Goal: Information Seeking & Learning: Learn about a topic

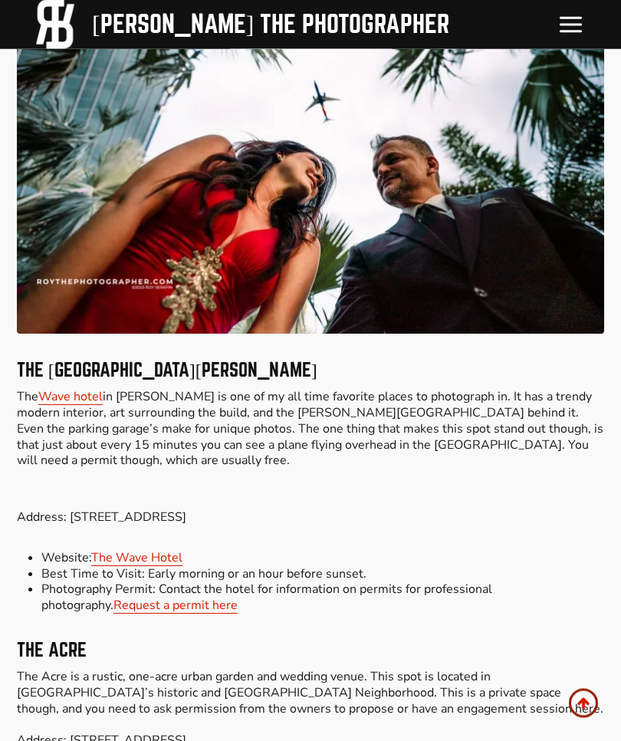
scroll to position [3066, 0]
click at [158, 549] on link "The Wave Hotel" at bounding box center [136, 557] width 91 height 17
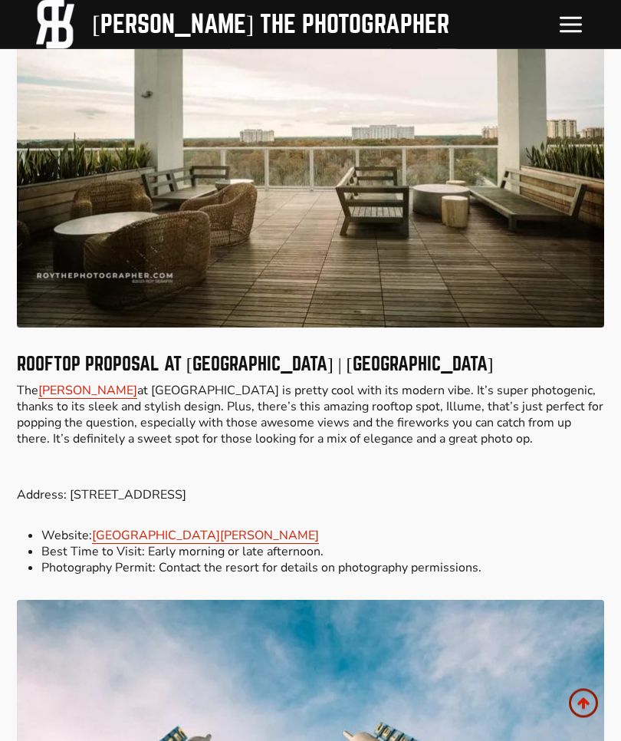
scroll to position [5288, 0]
click at [262, 527] on link "JW Marriott Orlando Bonnet Creek Resort & Spa" at bounding box center [205, 535] width 227 height 17
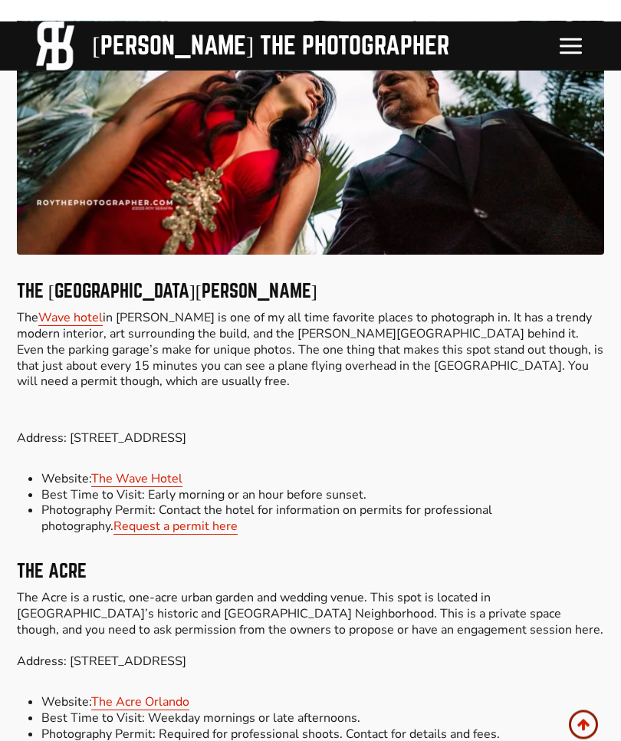
scroll to position [3145, 0]
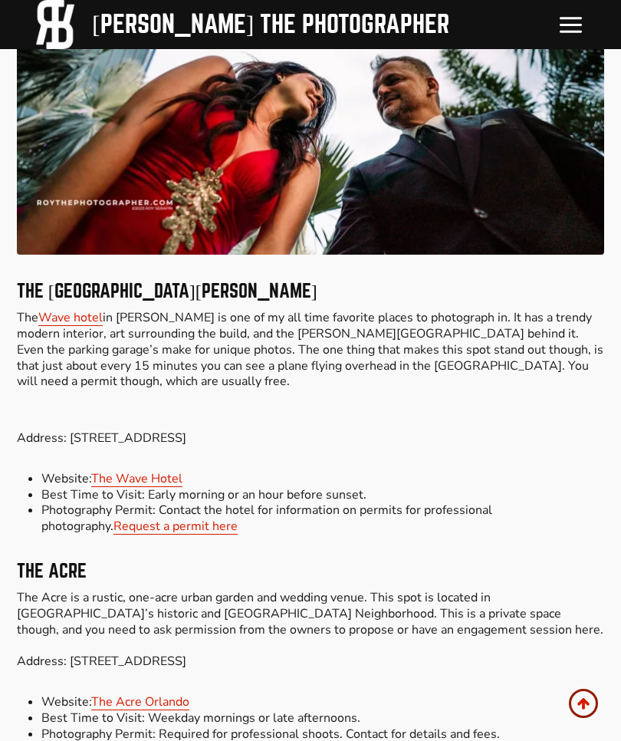
click at [154, 694] on link "The Acre Orlando" at bounding box center [140, 702] width 98 height 17
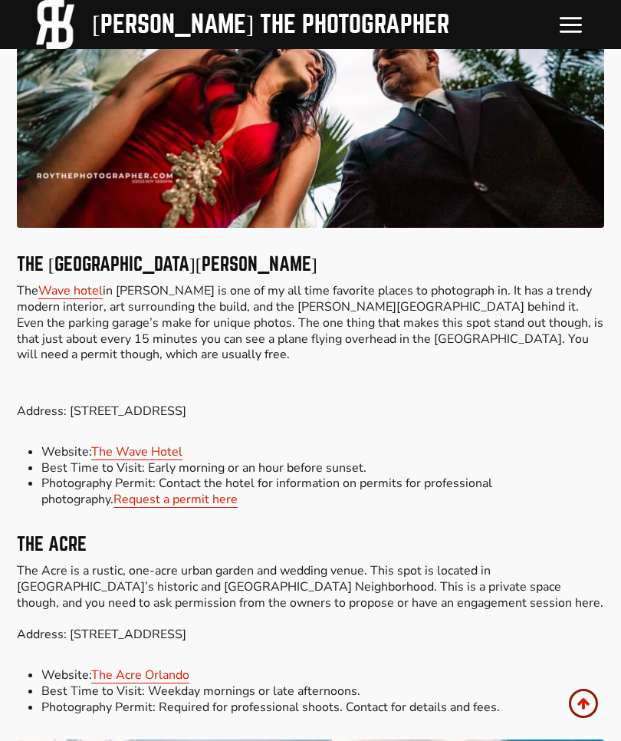
click at [72, 282] on link "Wave hotel" at bounding box center [70, 290] width 64 height 17
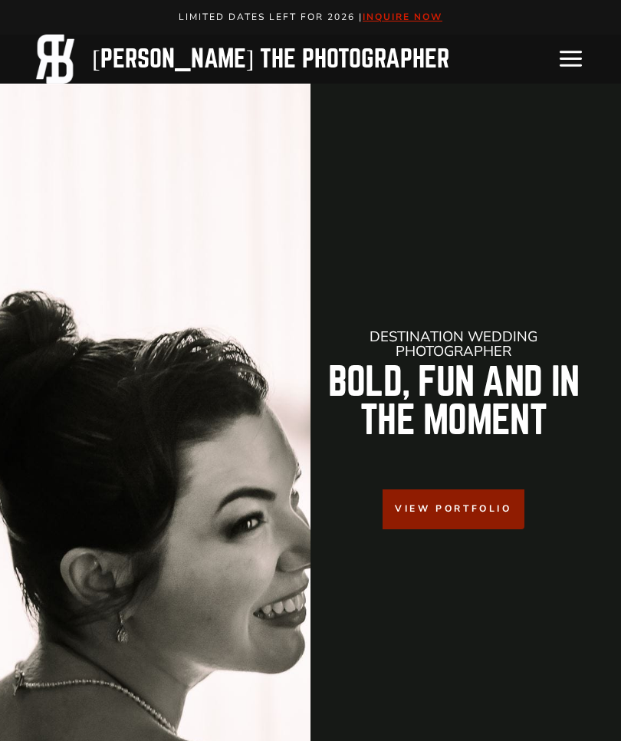
click at [559, 63] on icon "Toggle Menu" at bounding box center [571, 58] width 27 height 27
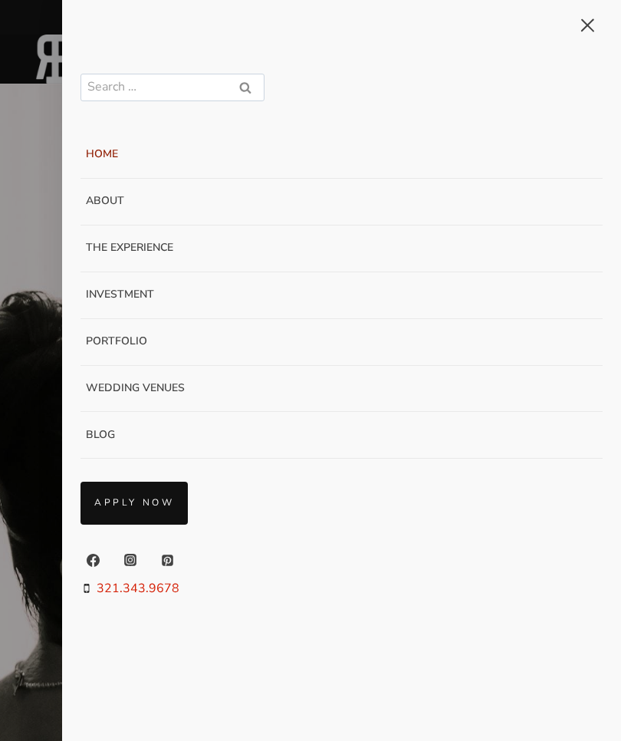
click at [579, 21] on button "Close menu" at bounding box center [588, 25] width 30 height 51
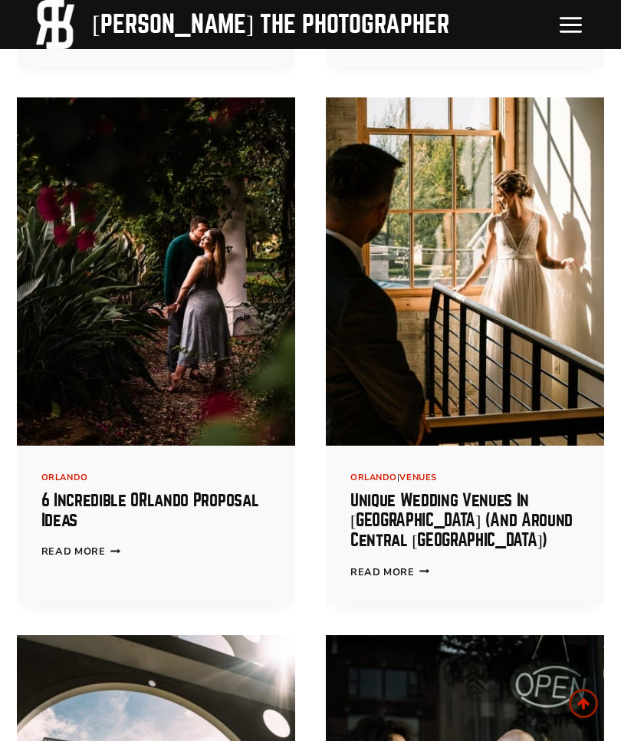
scroll to position [1927, 0]
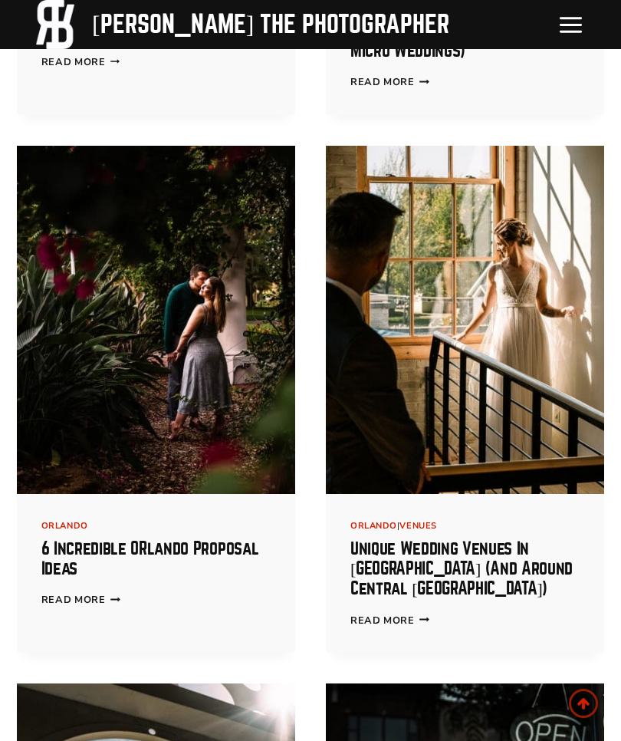
click at [91, 593] on link "Read More 6 Incredible ORlando Proposal Ideas Continue" at bounding box center [80, 600] width 79 height 14
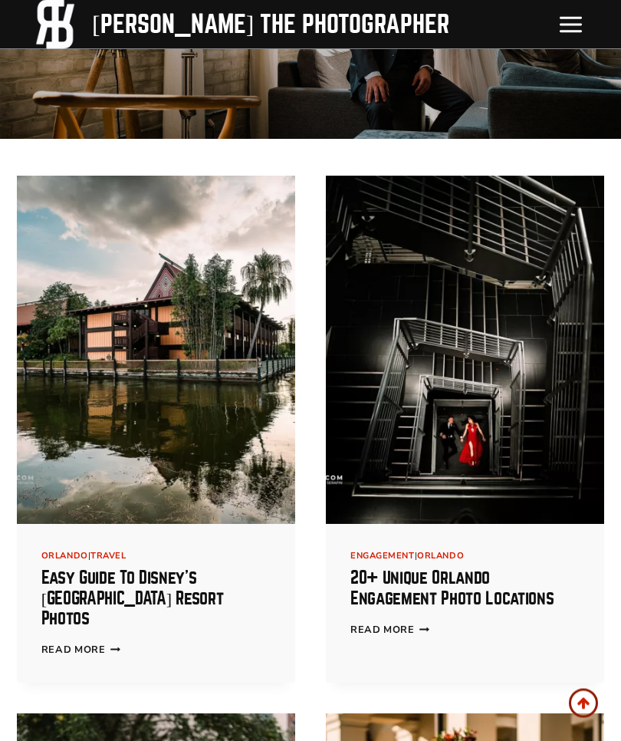
scroll to position [284, 0]
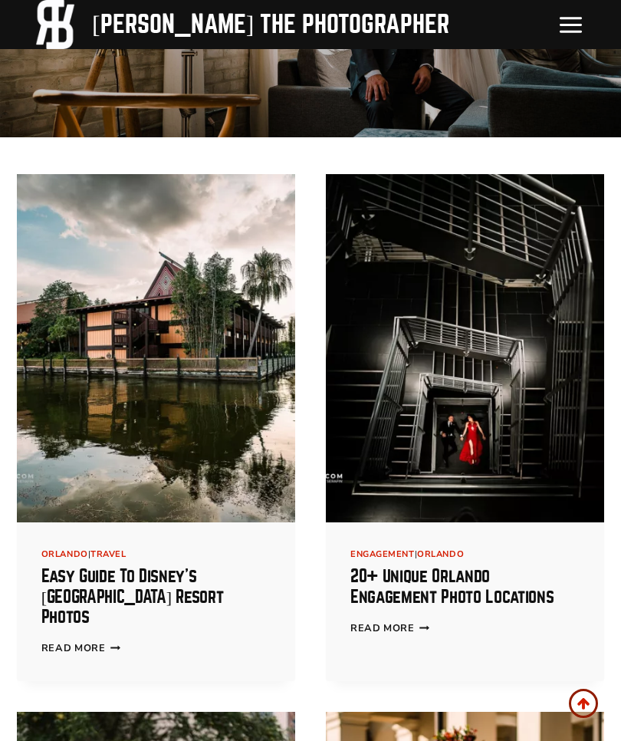
click at [419, 613] on div "Engagement | Orlando 20+ Unique Orlando Engagement Photo Locations Read More 20…" at bounding box center [465, 592] width 279 height 139
click at [407, 625] on link "Read More 20+ Unique Orlando Engagement Photo Locations Continue" at bounding box center [390, 628] width 79 height 14
